Goal: Task Accomplishment & Management: Complete application form

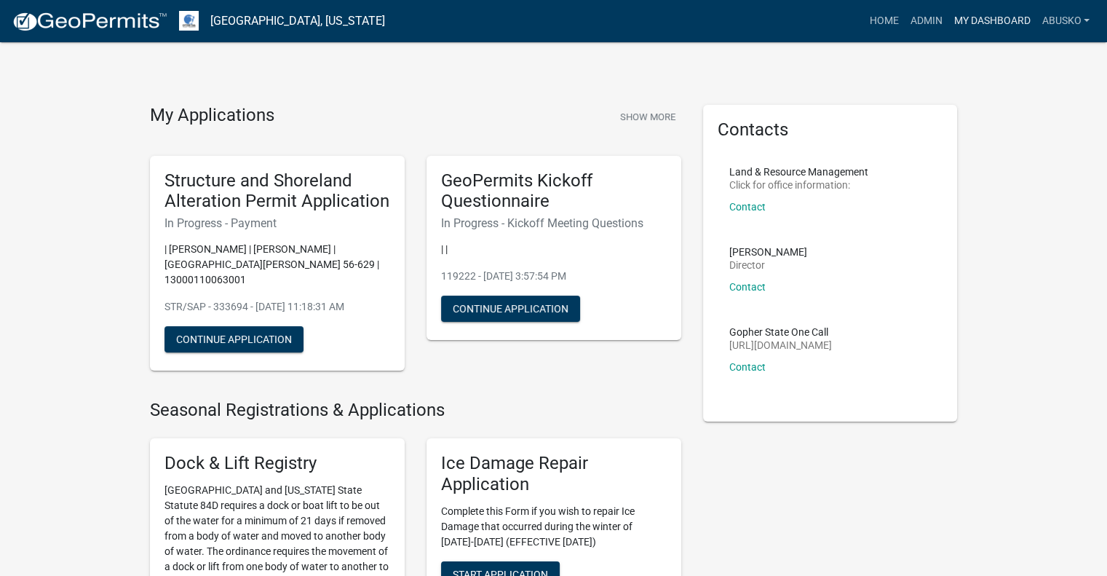
click at [994, 17] on link "My Dashboard" at bounding box center [992, 21] width 88 height 28
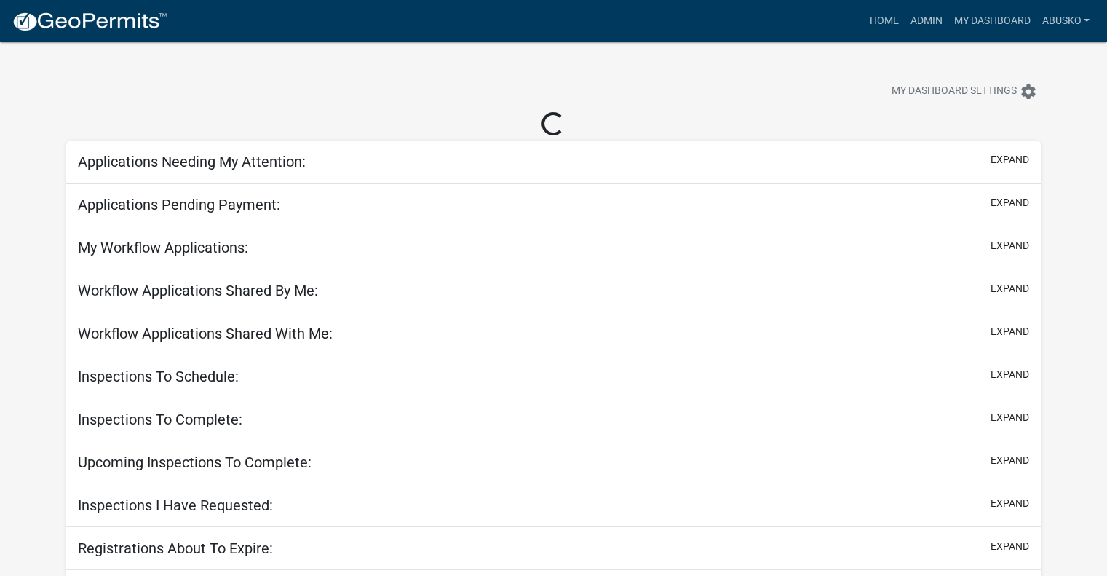
select select "1: 25"
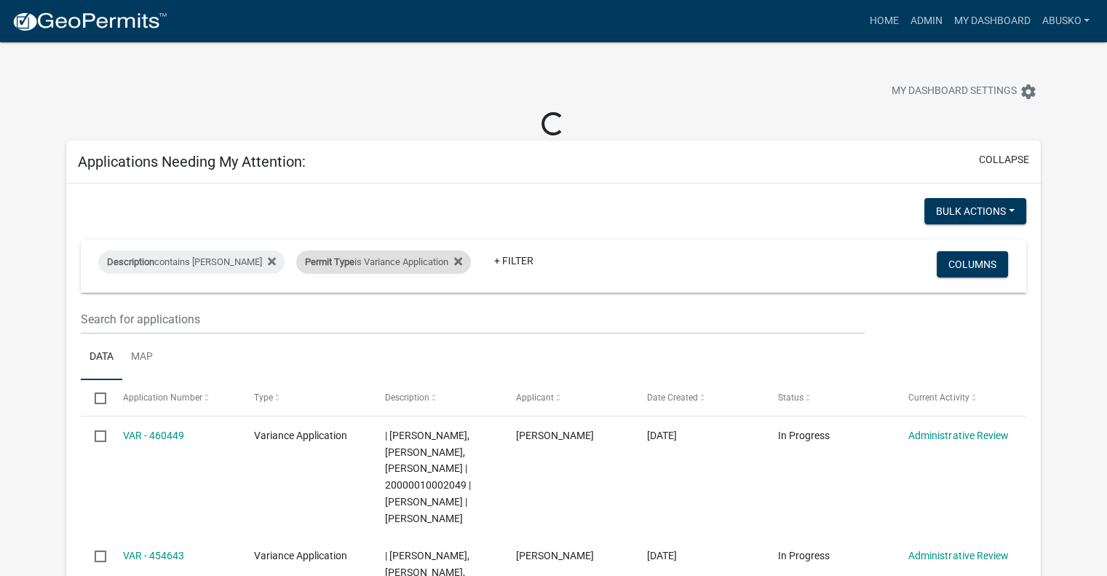
click at [428, 263] on div "Permit Type is Variance Application" at bounding box center [383, 261] width 175 height 23
select select "6e70a9fa-9a46-4129-9cb1-bdd16cff0c50"
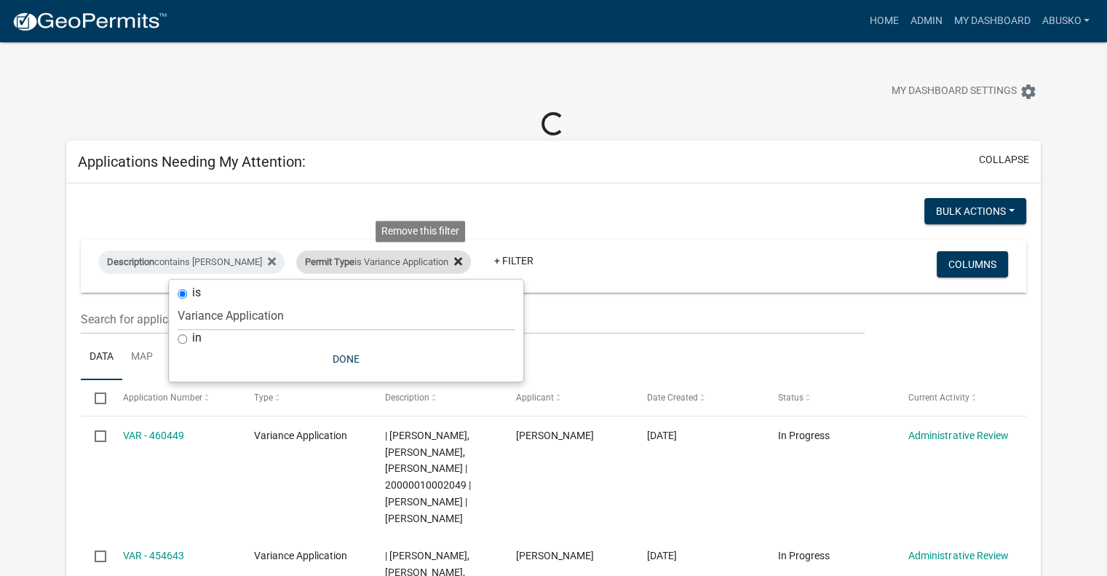
click at [454, 261] on icon at bounding box center [458, 262] width 8 height 12
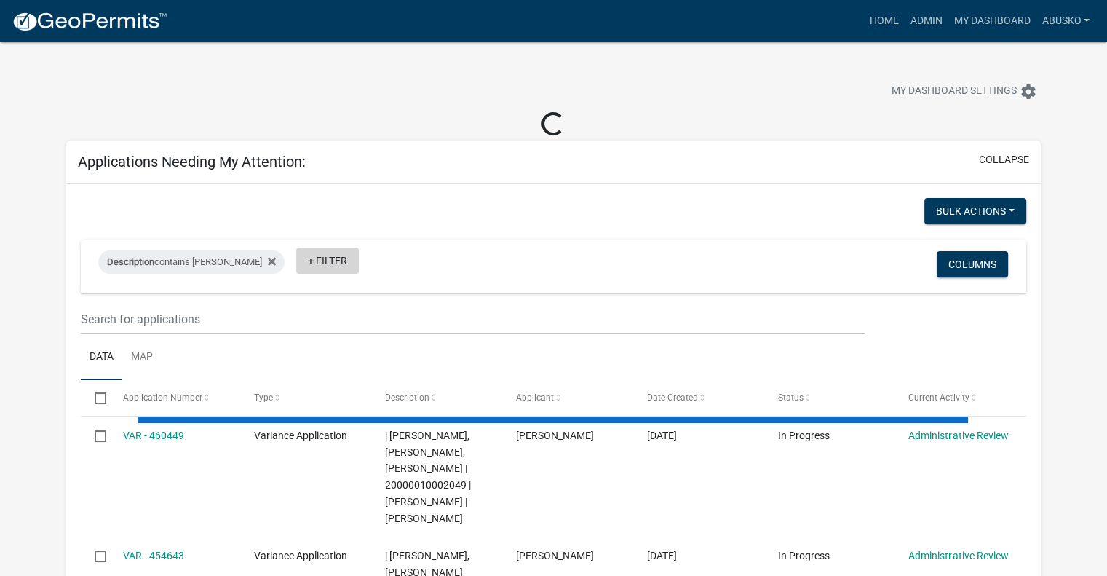
click at [296, 262] on link "+ Filter" at bounding box center [327, 261] width 63 height 26
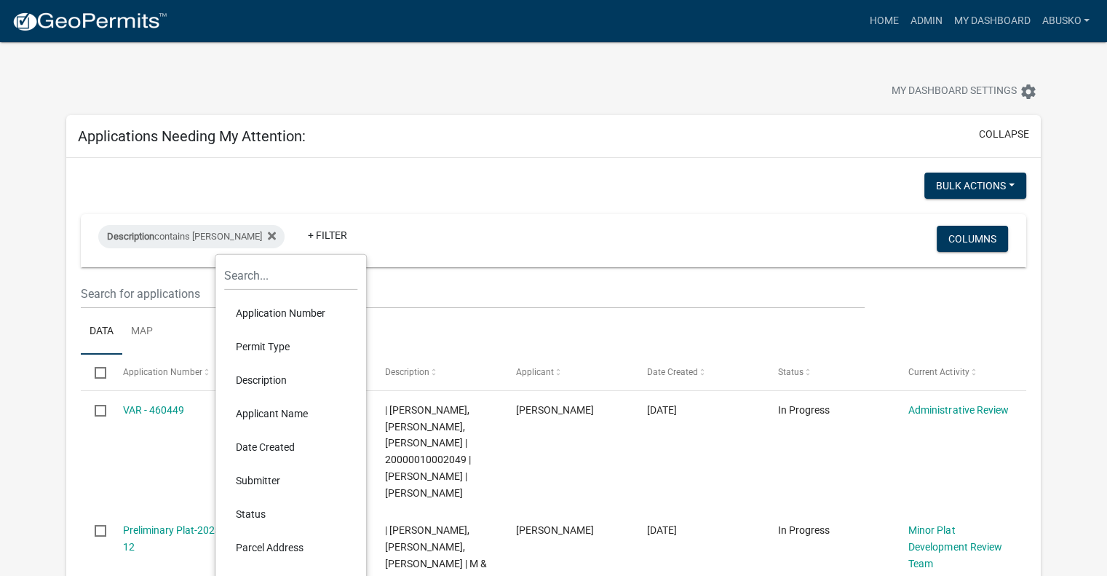
click at [284, 354] on li "Permit Type" at bounding box center [290, 346] width 133 height 33
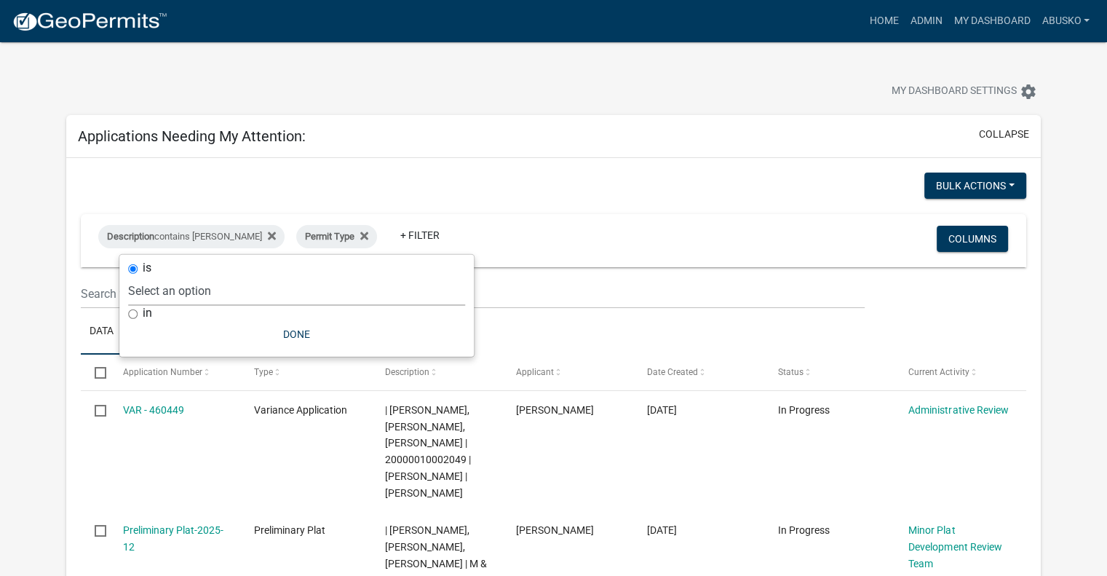
click at [236, 293] on select "Select an option Building Contractor / Excavators (Registration) Building Contr…" at bounding box center [296, 291] width 337 height 30
select select "3a4509af-2bc1-4f97-990c-7810b6d294fb"
click at [167, 276] on select "Select an option Building Contractor / Excavators (Registration) Building Contr…" at bounding box center [296, 291] width 337 height 30
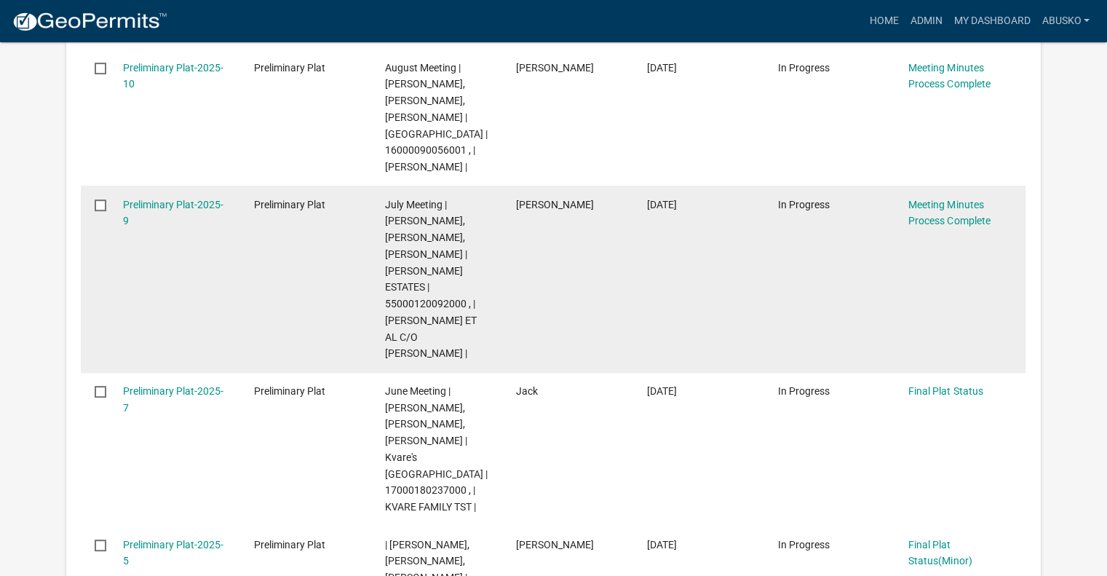
scroll to position [655, 0]
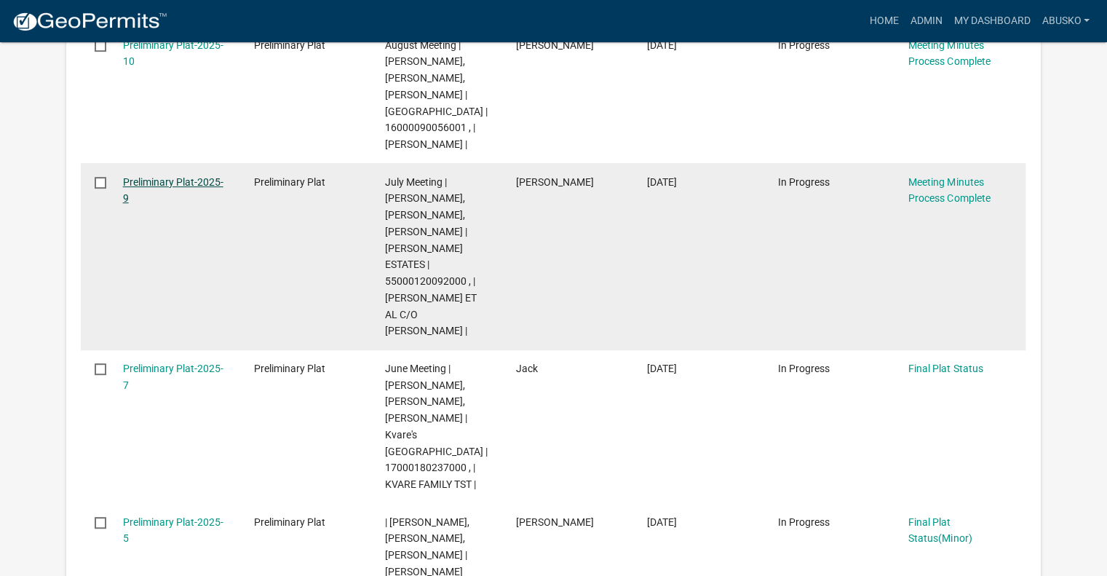
click at [177, 205] on link "Preliminary Plat-2025-9" at bounding box center [173, 190] width 100 height 28
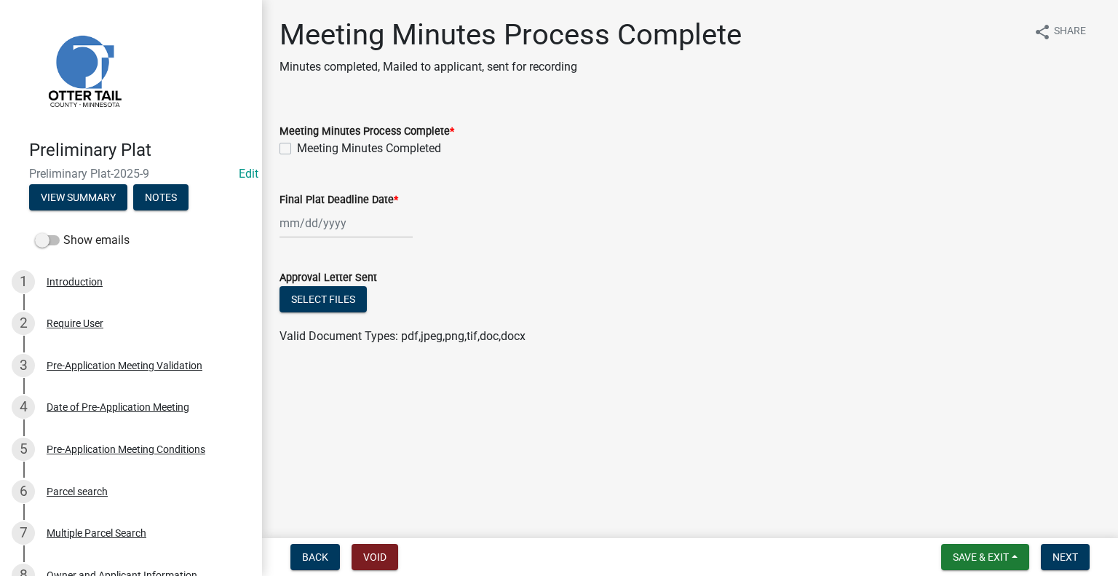
click at [297, 148] on label "Meeting Minutes Completed" at bounding box center [369, 148] width 144 height 17
click at [297, 148] on input "Meeting Minutes Completed" at bounding box center [301, 144] width 9 height 9
checkbox input "true"
